Goal: Find contact information: Find contact information

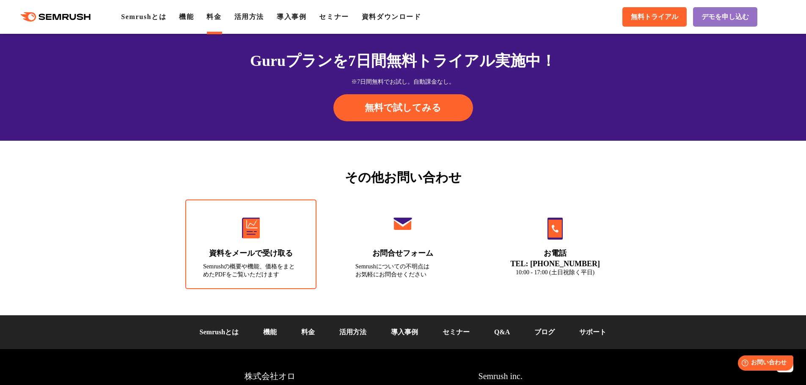
scroll to position [2851, 0]
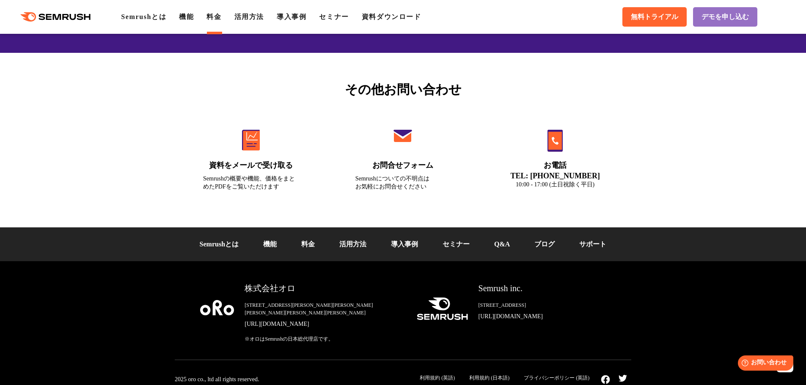
click at [56, 16] on polygon at bounding box center [58, 17] width 8 height 6
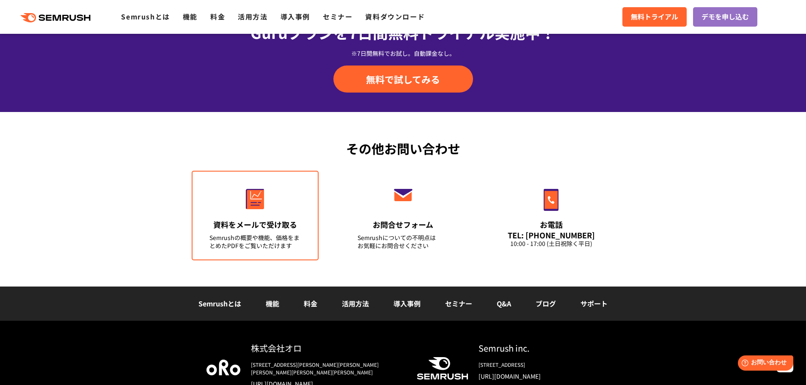
scroll to position [2960, 0]
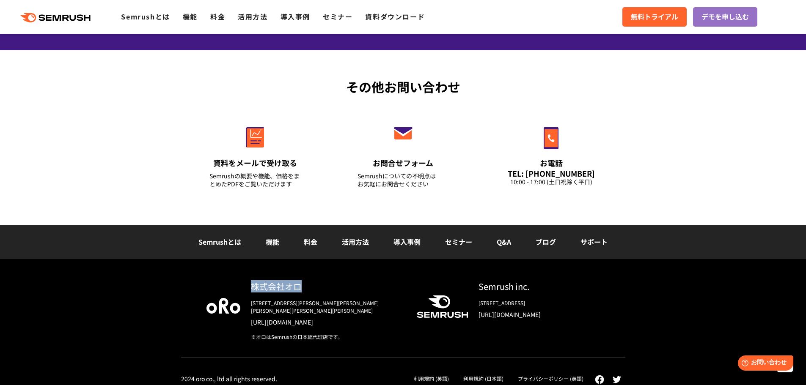
drag, startPoint x: 300, startPoint y: 285, endPoint x: 246, endPoint y: 288, distance: 54.6
click at [246, 288] on div "株式会社オロ [STREET_ADDRESS][PERSON_NAME][PERSON_NAME][PERSON_NAME][PERSON_NAME][PER…" at bounding box center [321, 310] width 163 height 60
copy div "株式会社オロ"
click at [286, 283] on div "株式会社オロ" at bounding box center [327, 286] width 152 height 12
click at [217, 311] on img at bounding box center [223, 305] width 34 height 15
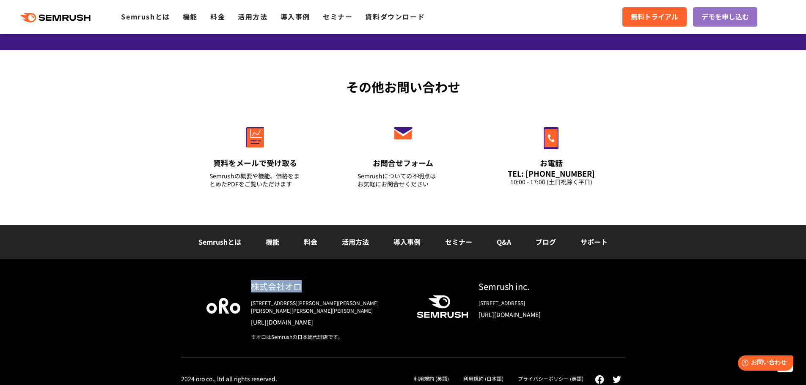
click at [270, 286] on div "株式会社オロ" at bounding box center [327, 286] width 152 height 12
click at [281, 305] on div "[STREET_ADDRESS][PERSON_NAME][PERSON_NAME][PERSON_NAME][PERSON_NAME][PERSON_NAM…" at bounding box center [327, 306] width 152 height 15
click at [275, 318] on link "[URL][DOMAIN_NAME]" at bounding box center [327, 322] width 152 height 8
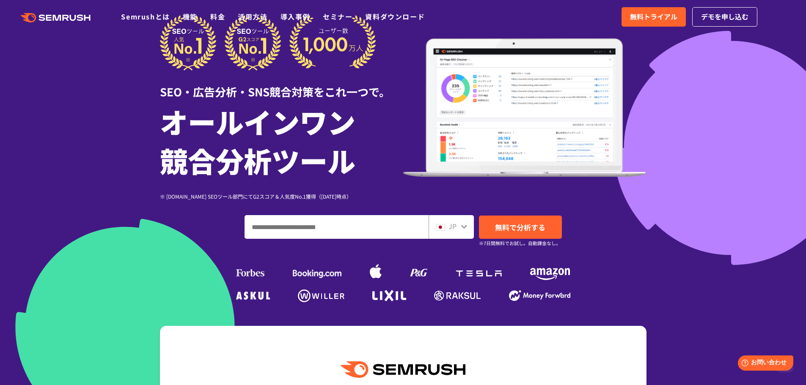
scroll to position [0, 0]
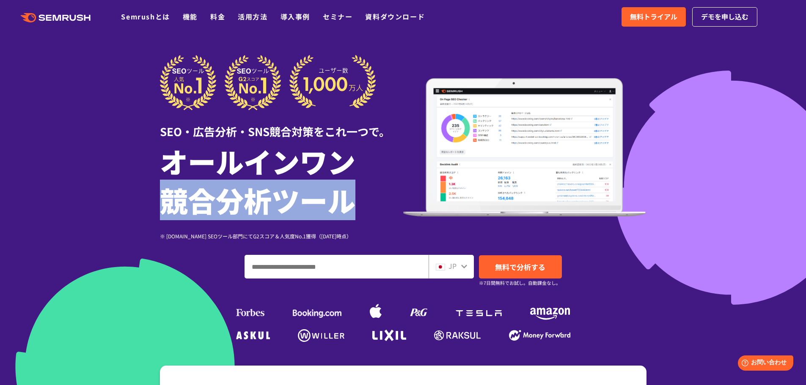
drag, startPoint x: 162, startPoint y: 202, endPoint x: 378, endPoint y: 207, distance: 215.8
click at [378, 207] on h1 "オールインワン 競合分析ツール" at bounding box center [281, 181] width 243 height 78
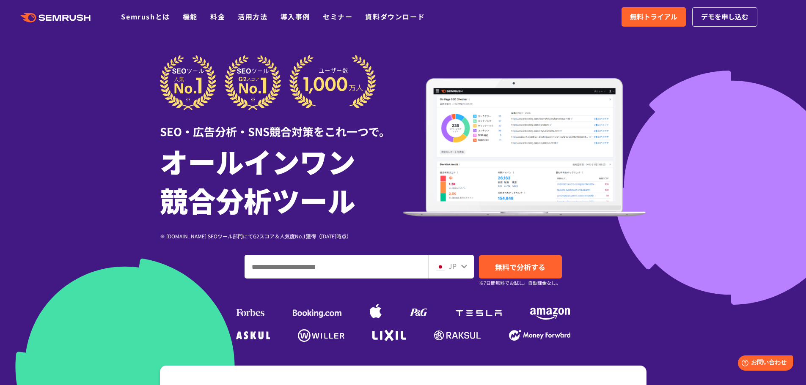
click at [366, 171] on h1 "オールインワン 競合分析ツール" at bounding box center [281, 181] width 243 height 78
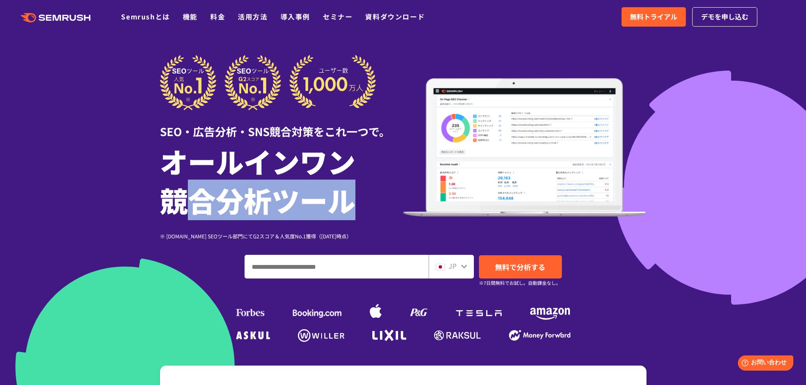
drag, startPoint x: 362, startPoint y: 201, endPoint x: 190, endPoint y: 206, distance: 172.6
click at [190, 206] on h1 "オールインワン 競合分析ツール" at bounding box center [281, 181] width 243 height 78
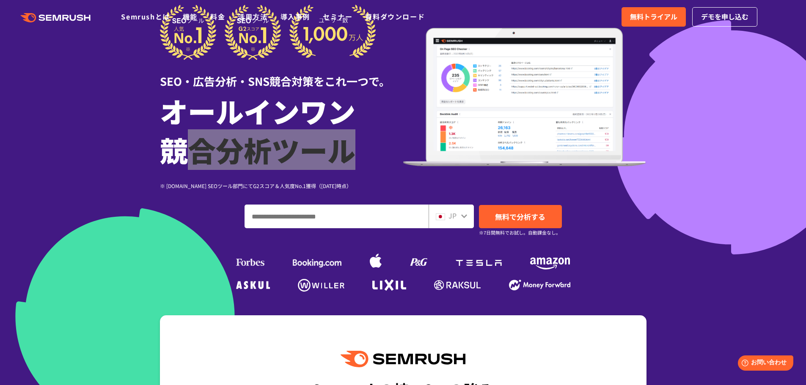
scroll to position [71, 0]
